Goal: Transaction & Acquisition: Purchase product/service

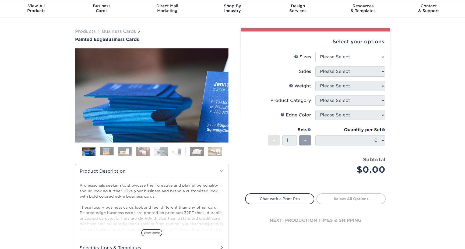
scroll to position [17, 0]
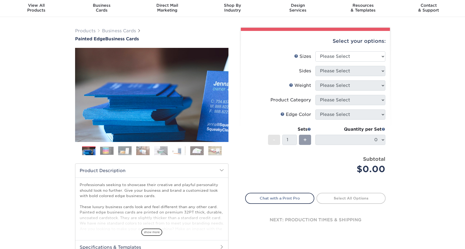
click at [372, 51] on div "Select your options:" at bounding box center [315, 41] width 140 height 20
click at [369, 55] on select "Please Select 2" x 3.5" - Standard 2.125" x 3.375" - European 2.5" x 2.5" - Squ…" at bounding box center [350, 56] width 70 height 10
select select "2.00x3.50"
click at [367, 70] on select "Please Select Print Both Sides Print Front Only" at bounding box center [350, 71] width 70 height 10
select select "13abbda7-1d64-4f25-8bb2-c179b224825d"
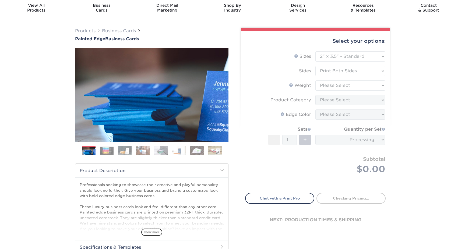
click at [364, 84] on form "Sizes Help Sizes Please Select 2" x 3.5" - Standard 2.125" x 3.375" - European …" at bounding box center [315, 118] width 140 height 135
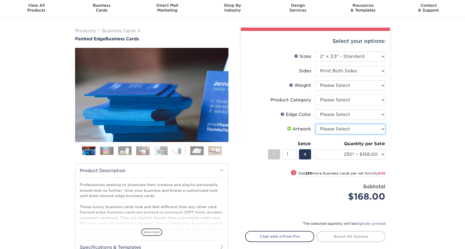
click at [365, 130] on select "Please Select I will upload files I need a design - $100" at bounding box center [350, 129] width 70 height 10
click at [370, 118] on select "Please Select Charcoal Black Brown Blue Pearlescent Blue Pearlescent Gold Pearl…" at bounding box center [350, 115] width 70 height 10
click at [349, 112] on select "Please Select Charcoal Black Brown Blue Pearlescent Blue Pearlescent Gold Pearl…" at bounding box center [350, 115] width 70 height 10
select select "b7c2f5a3-1b39-457d-8814-19209109a701"
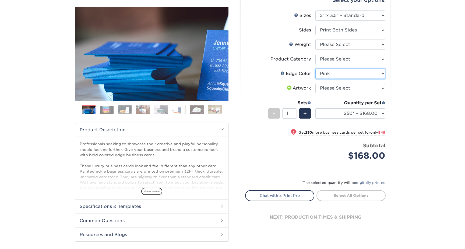
scroll to position [53, 0]
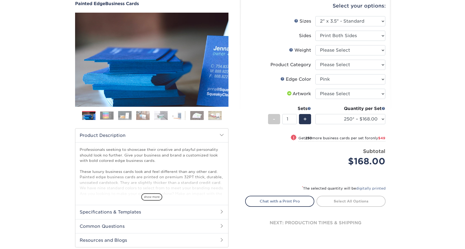
click at [106, 111] on img at bounding box center [106, 115] width 13 height 8
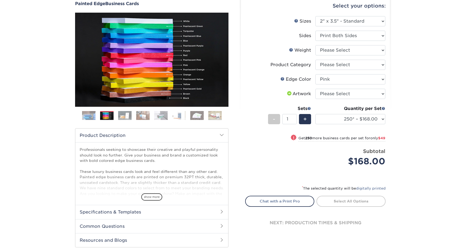
scroll to position [0, 0]
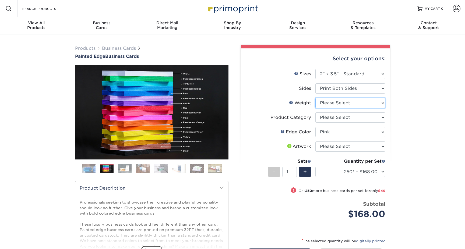
click at [375, 103] on select "Please Select 32PTUC" at bounding box center [350, 103] width 70 height 10
select select "32PTUC"
select select "-1"
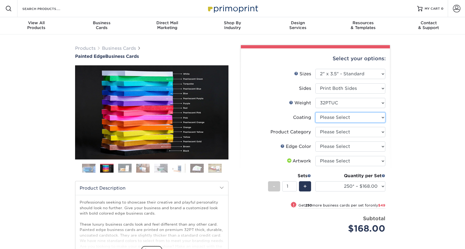
click at [367, 117] on select at bounding box center [350, 117] width 70 height 10
select select "3e7618de-abca-4bda-9f97-8b9129e913d8"
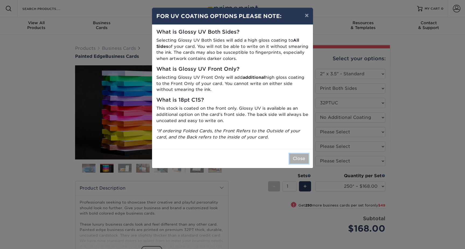
click at [302, 159] on button "Close" at bounding box center [298, 159] width 19 height 10
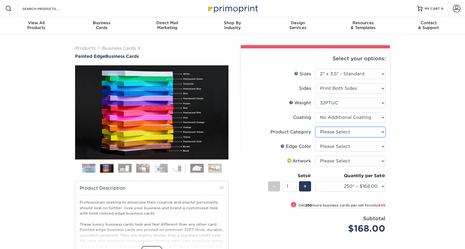
click at [366, 132] on select "Please Select Business Cards" at bounding box center [350, 132] width 70 height 10
select select "3b5148f1-0588-4f88-a218-97bcfdce65c1"
click at [363, 147] on select "Please Select Charcoal Black Brown Blue Pearlescent Blue Pearlescent Gold Pearl…" at bounding box center [350, 147] width 70 height 10
select select "64dff1c5-ac78-4248-b7fe-f4a16f9d8b63"
click at [372, 162] on select "Please Select I will upload files I need a design - $100" at bounding box center [350, 161] width 70 height 10
